Goal: Check status: Check status

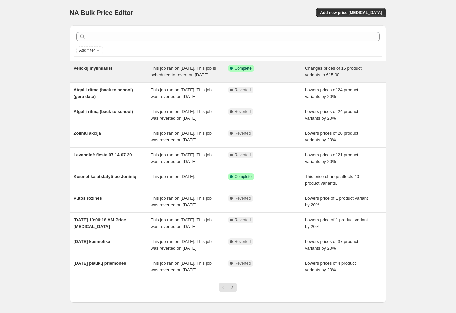
click at [189, 77] on div "This job ran on [DATE]. This job is scheduled to revert on [DATE]." at bounding box center [189, 71] width 77 height 13
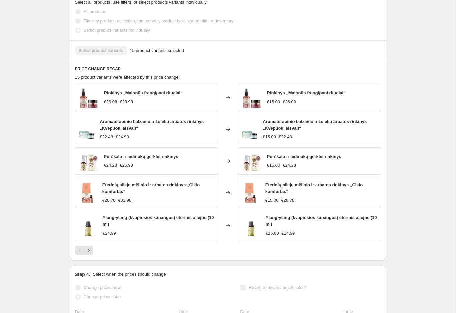
scroll to position [331, 0]
click at [90, 253] on icon "Next" at bounding box center [88, 250] width 7 height 7
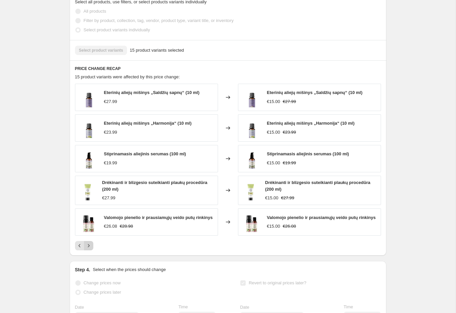
click at [88, 247] on icon "Next" at bounding box center [89, 245] width 2 height 3
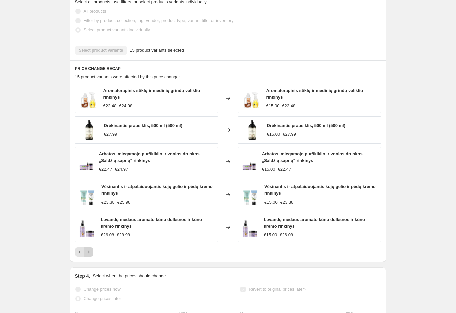
click at [88, 250] on div "Aromaterapinis stiklų ir medinių grindų valiklių rinkinys €22.48 €24.98 Changed…" at bounding box center [228, 170] width 306 height 173
click at [81, 255] on icon "Previous" at bounding box center [79, 252] width 7 height 7
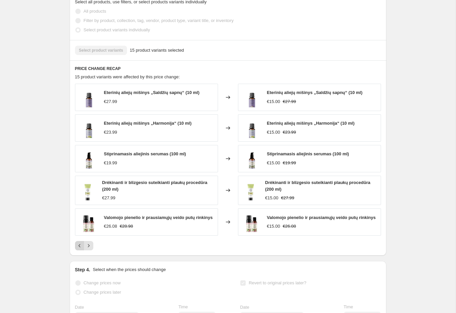
click at [81, 250] on button "Previous" at bounding box center [79, 245] width 9 height 9
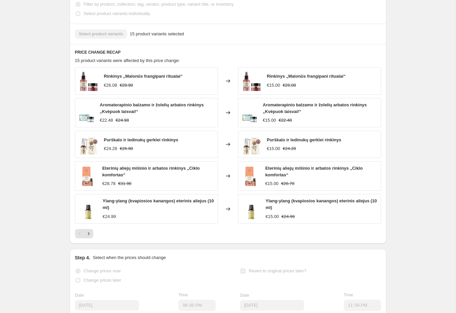
scroll to position [336, 0]
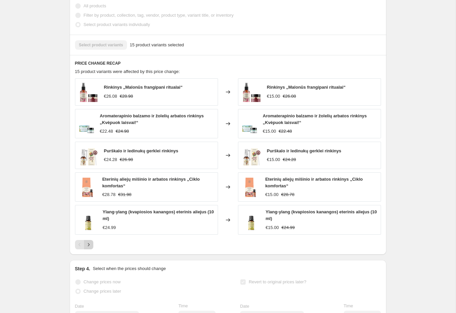
click at [90, 248] on icon "Next" at bounding box center [88, 244] width 7 height 7
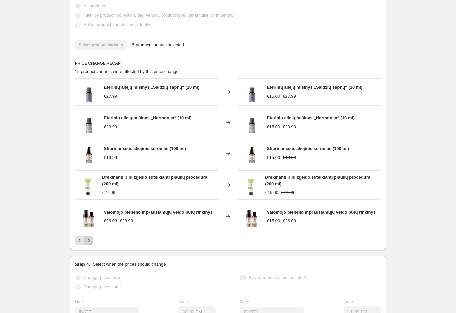
click at [89, 243] on icon "Next" at bounding box center [88, 240] width 7 height 7
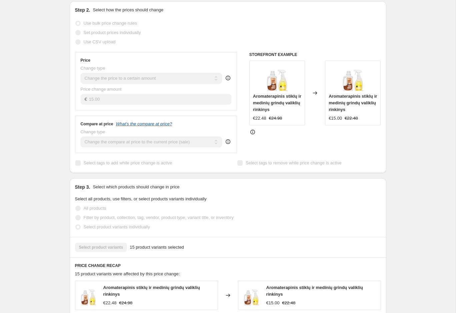
scroll to position [77, 0]
